Goal: Use online tool/utility: Utilize a website feature to perform a specific function

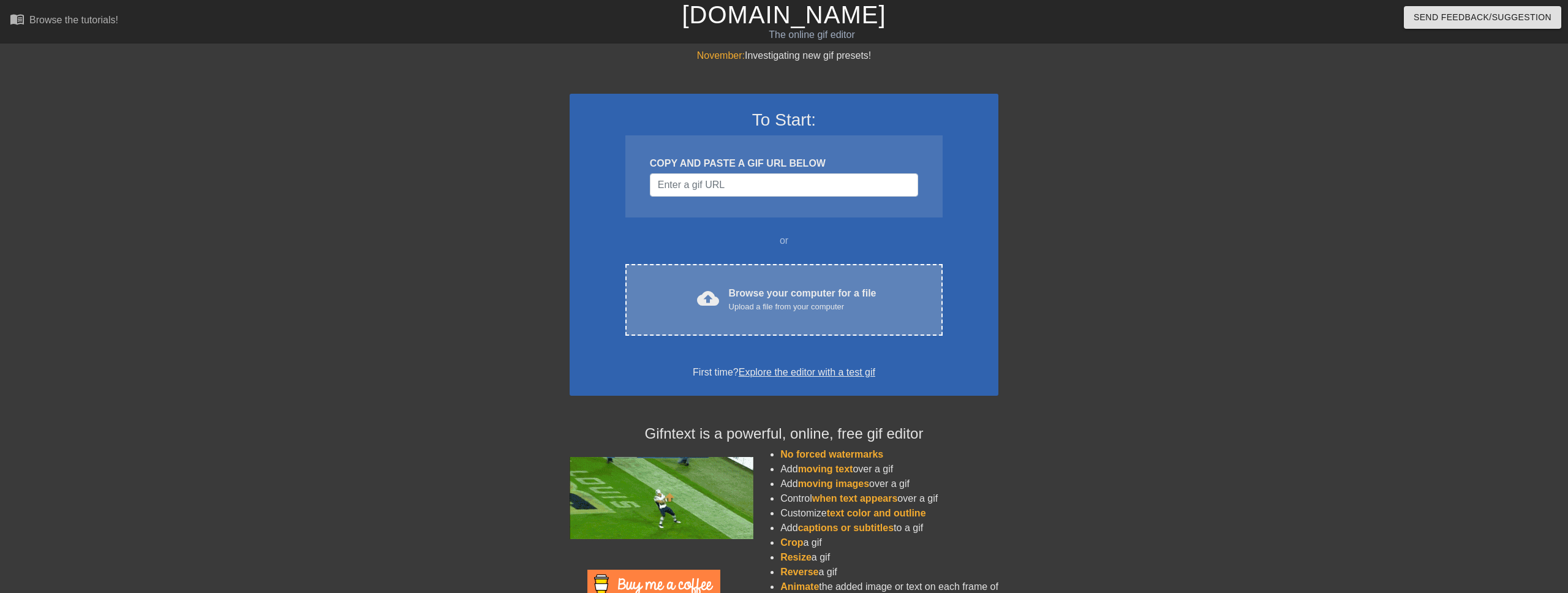
click at [761, 294] on div "Browse your computer for a file Upload a file from your computer" at bounding box center [802, 300] width 148 height 27
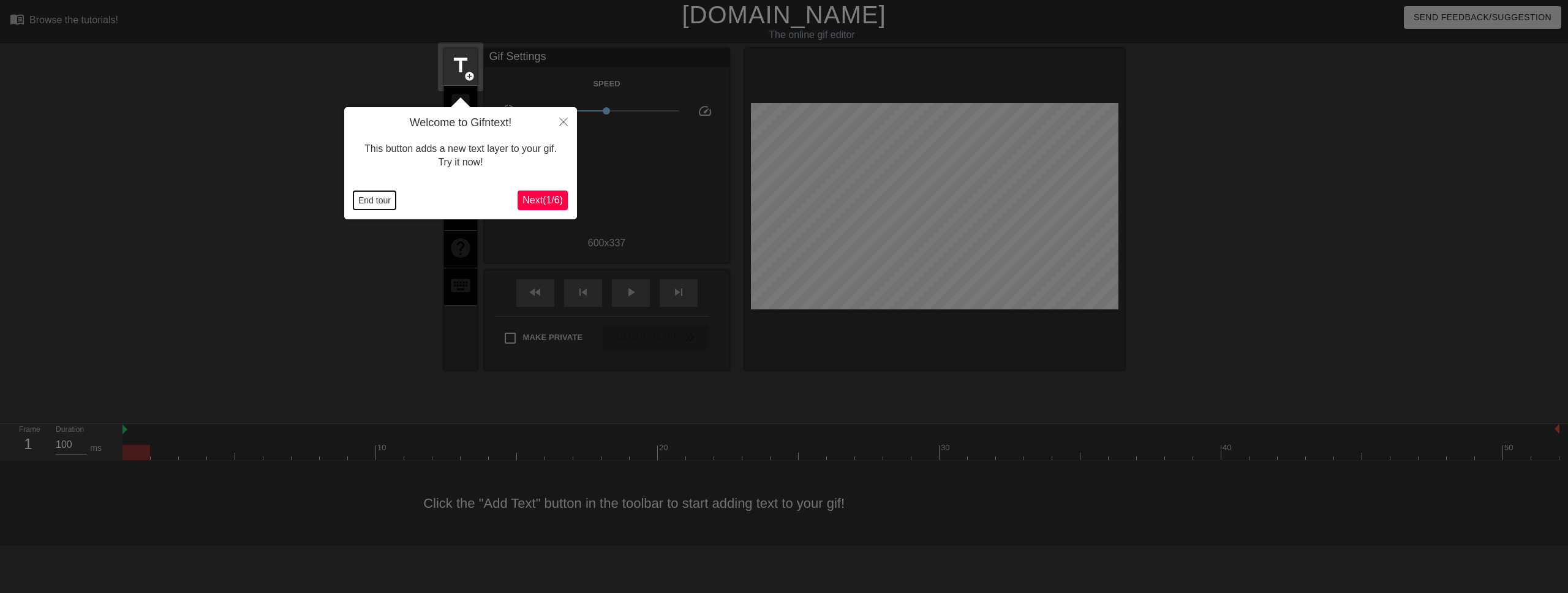
click at [381, 193] on button "End tour" at bounding box center [374, 200] width 42 height 18
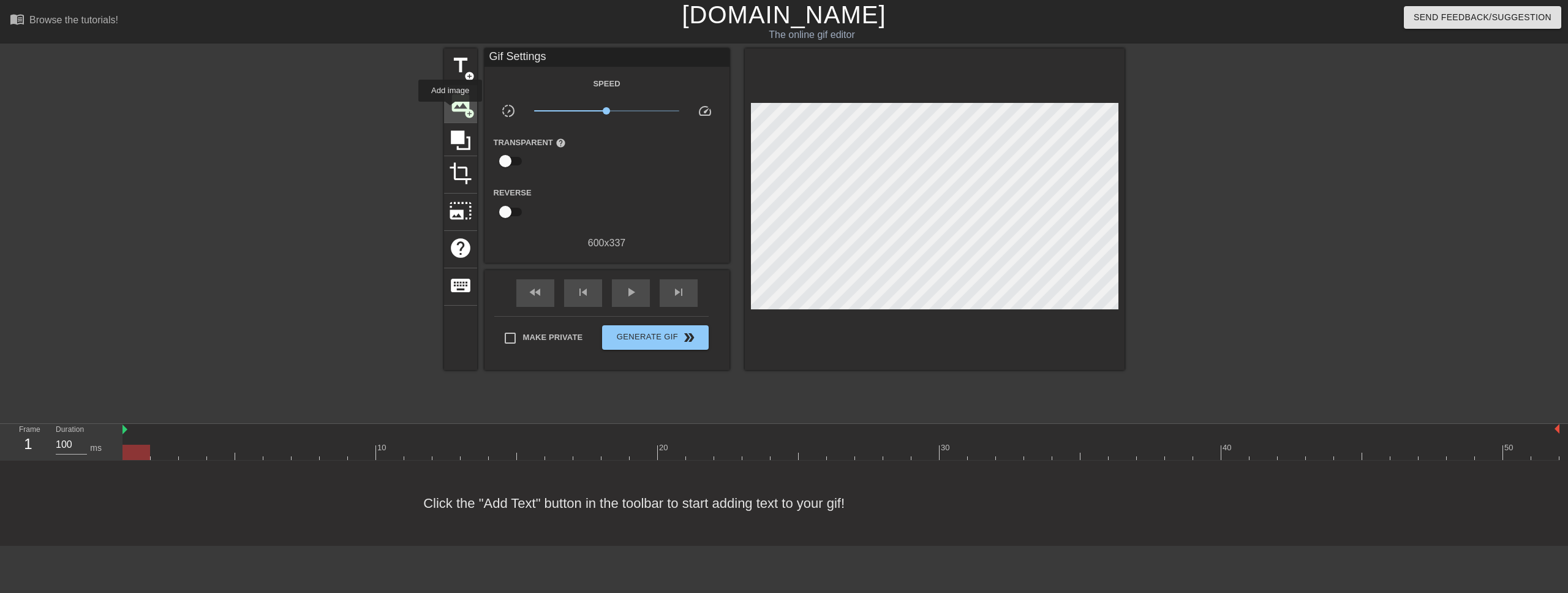
click at [450, 111] on span "image" at bounding box center [460, 102] width 23 height 23
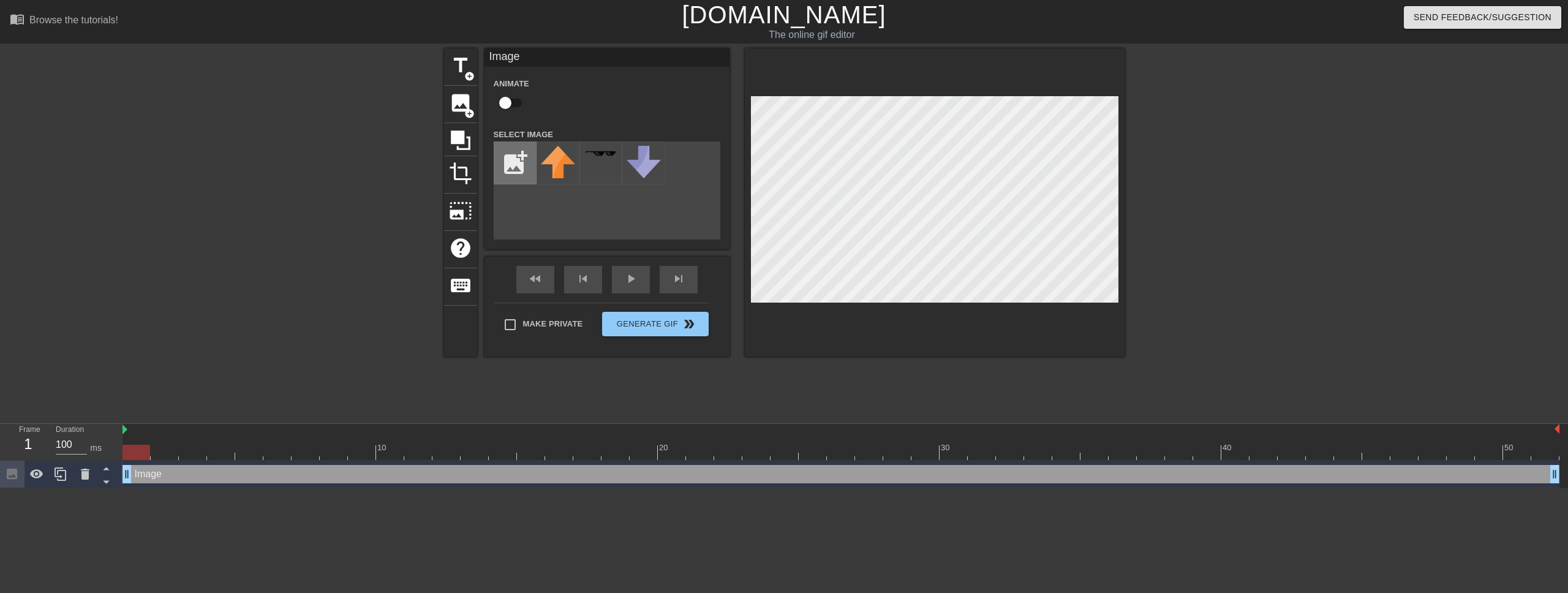
click at [522, 170] on input "file" at bounding box center [514, 163] width 42 height 42
type input "C:\fakepath\play-button.png"
click at [555, 162] on img at bounding box center [557, 162] width 34 height 34
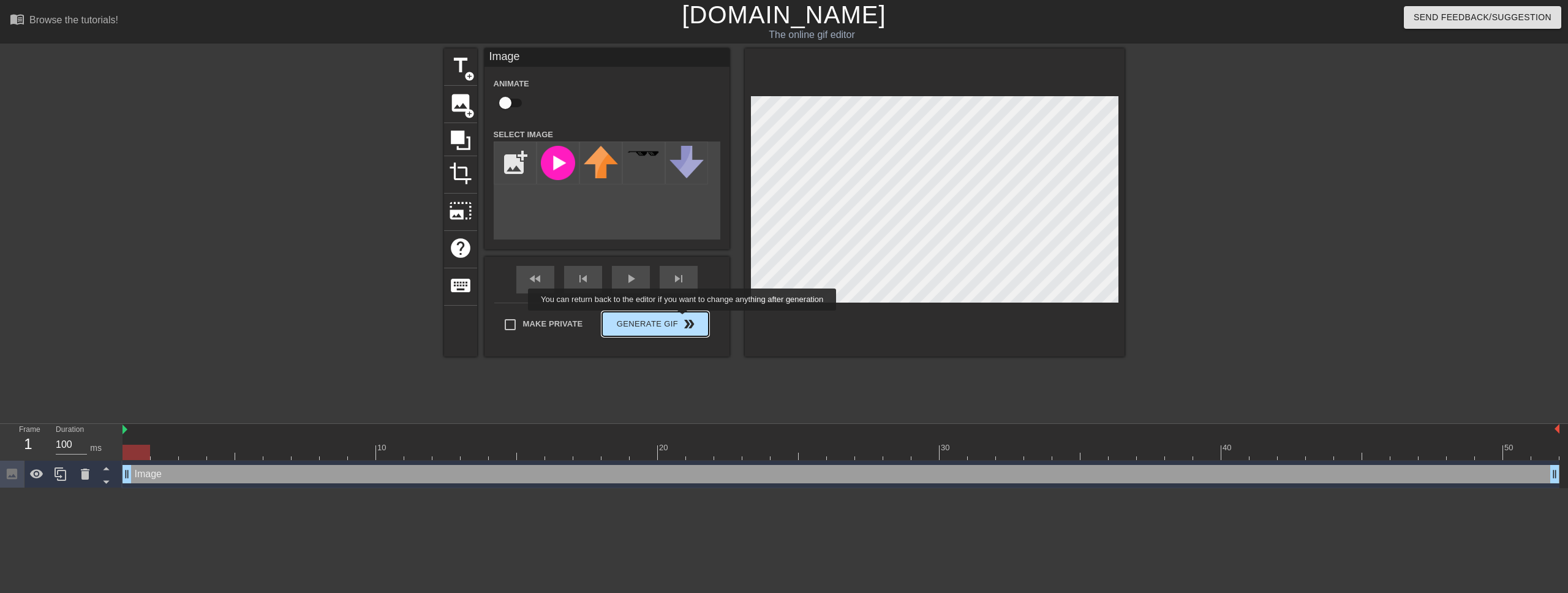
click at [690, 319] on div "Make Private Generate Gif double_arrow" at bounding box center [601, 327] width 214 height 48
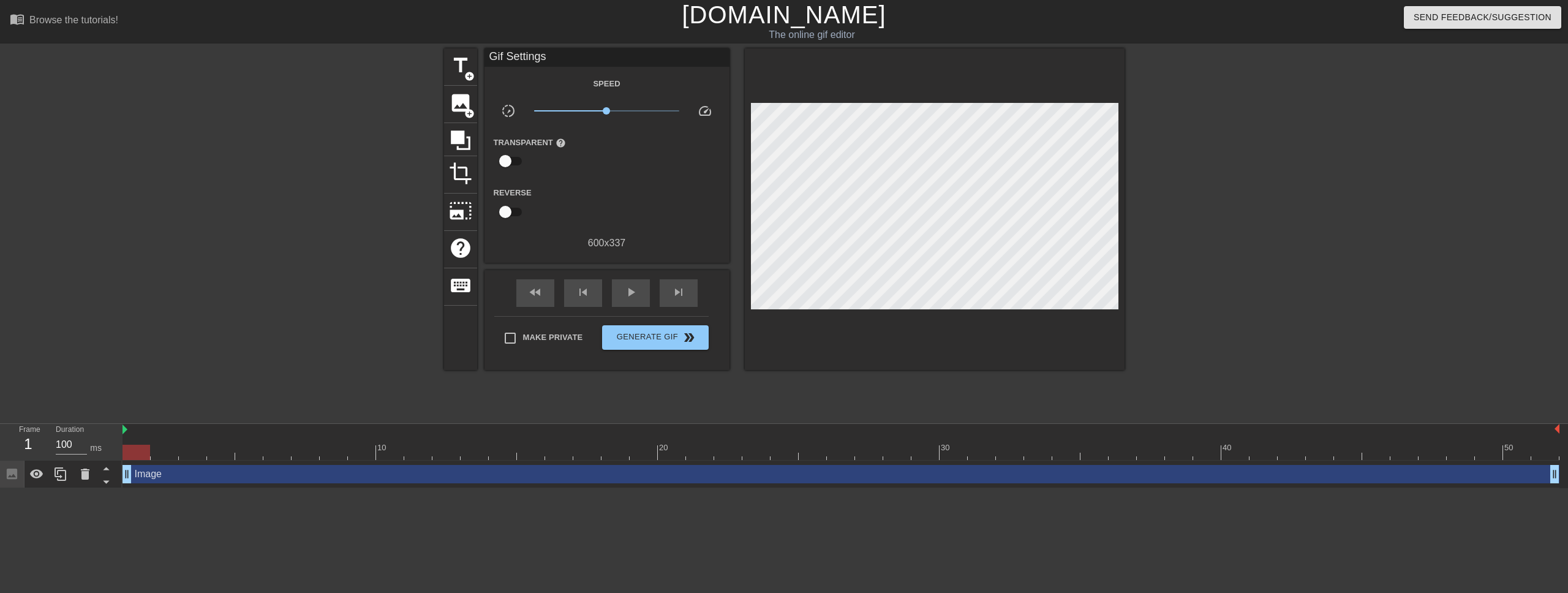
click at [507, 164] on input "checkbox" at bounding box center [505, 161] width 70 height 23
click at [507, 159] on input "checkbox" at bounding box center [517, 161] width 70 height 23
checkbox input "false"
click at [653, 346] on button "Generate Gif double_arrow" at bounding box center [655, 338] width 106 height 25
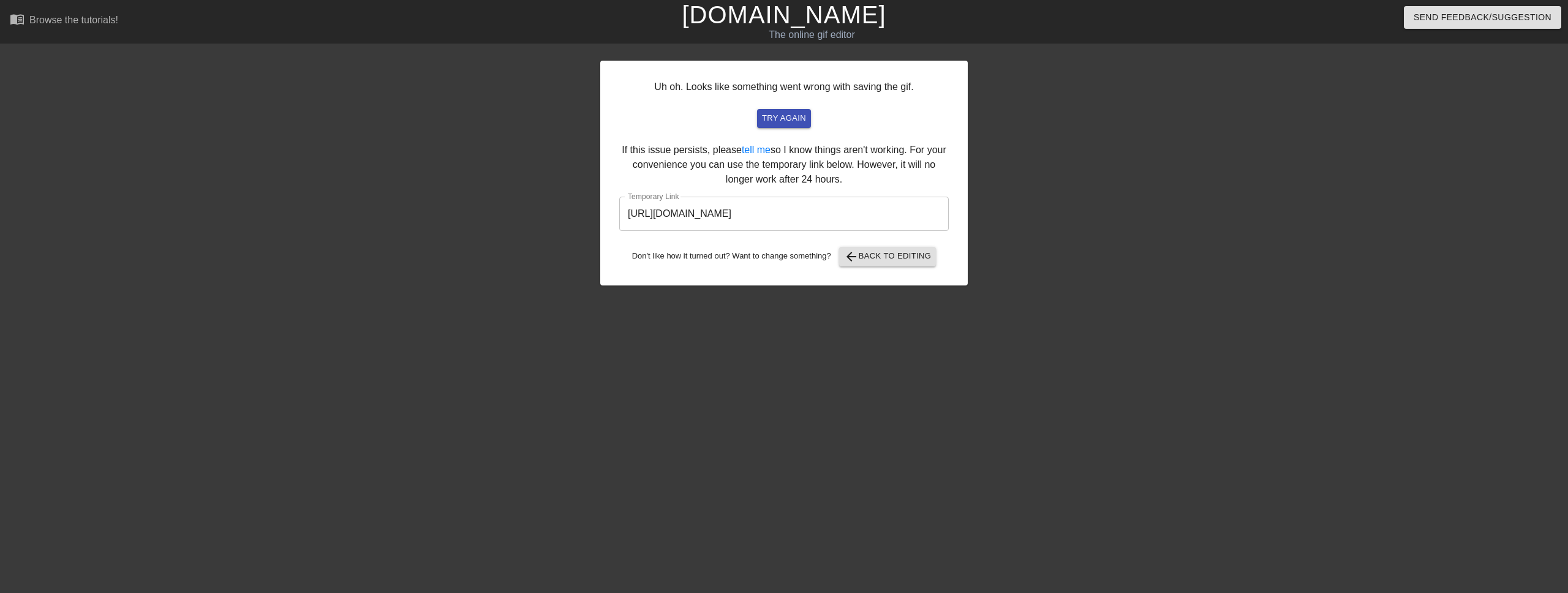
click at [871, 209] on input "[URL][DOMAIN_NAME]" at bounding box center [784, 213] width 330 height 34
